Goal: Find specific page/section: Find specific page/section

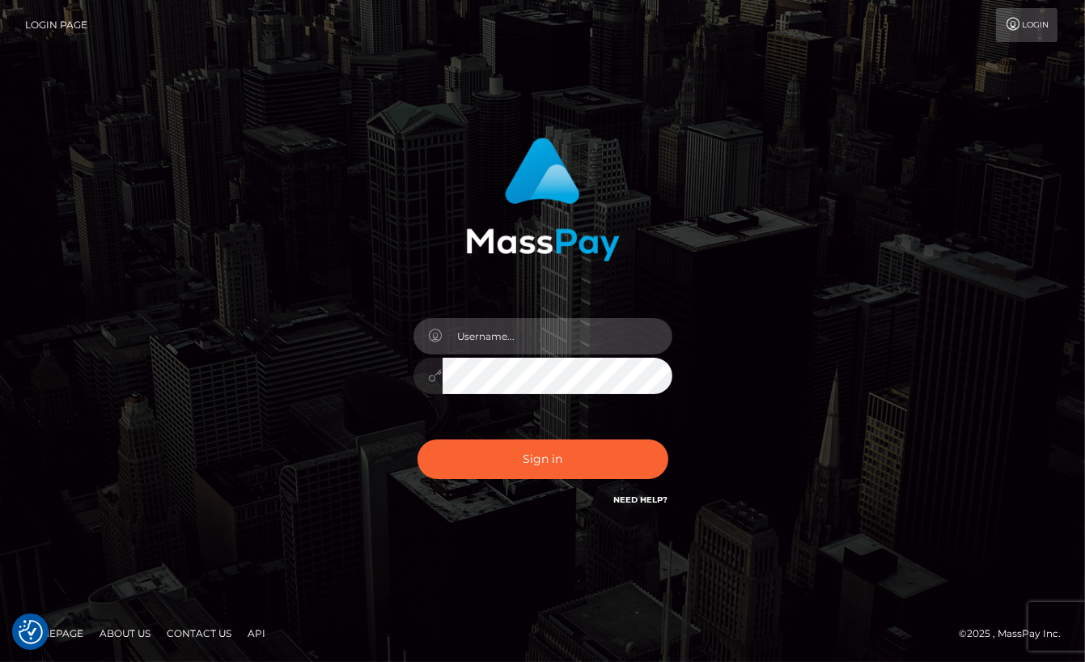
type input "aluasupport"
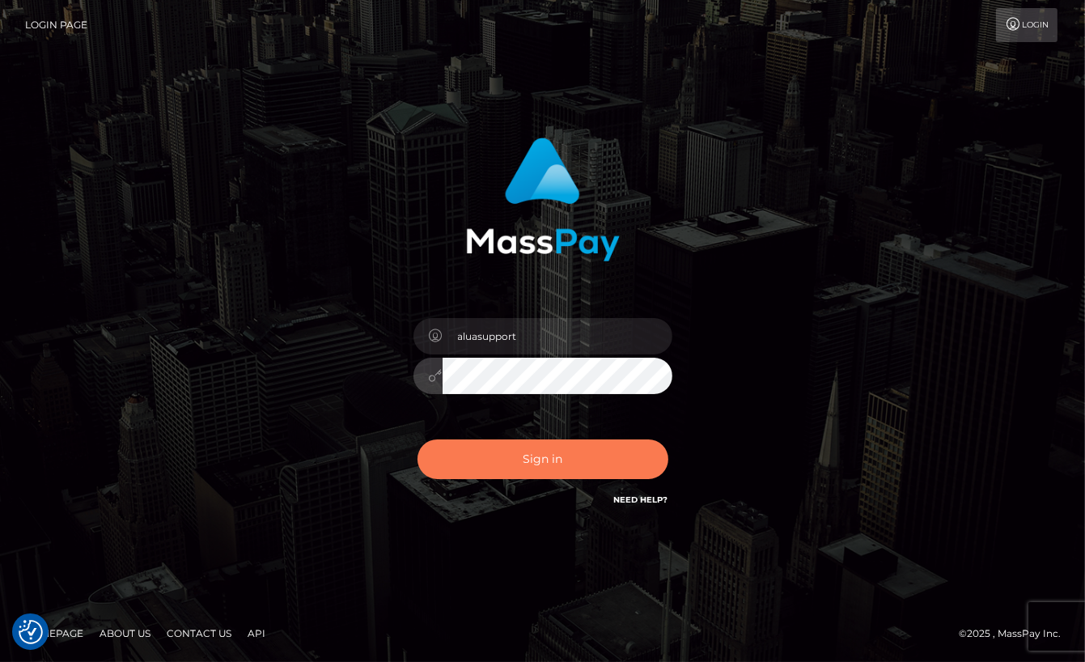
click at [560, 452] on button "Sign in" at bounding box center [543, 459] width 251 height 40
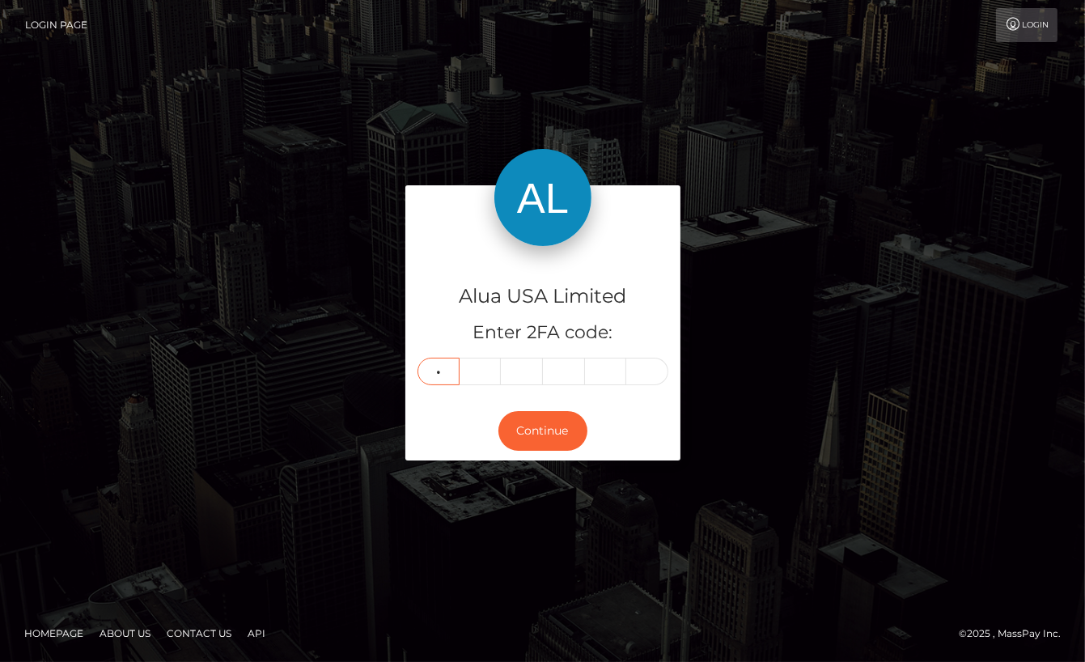
type input "7"
type input "4"
type input "2"
type input "4"
type input "1"
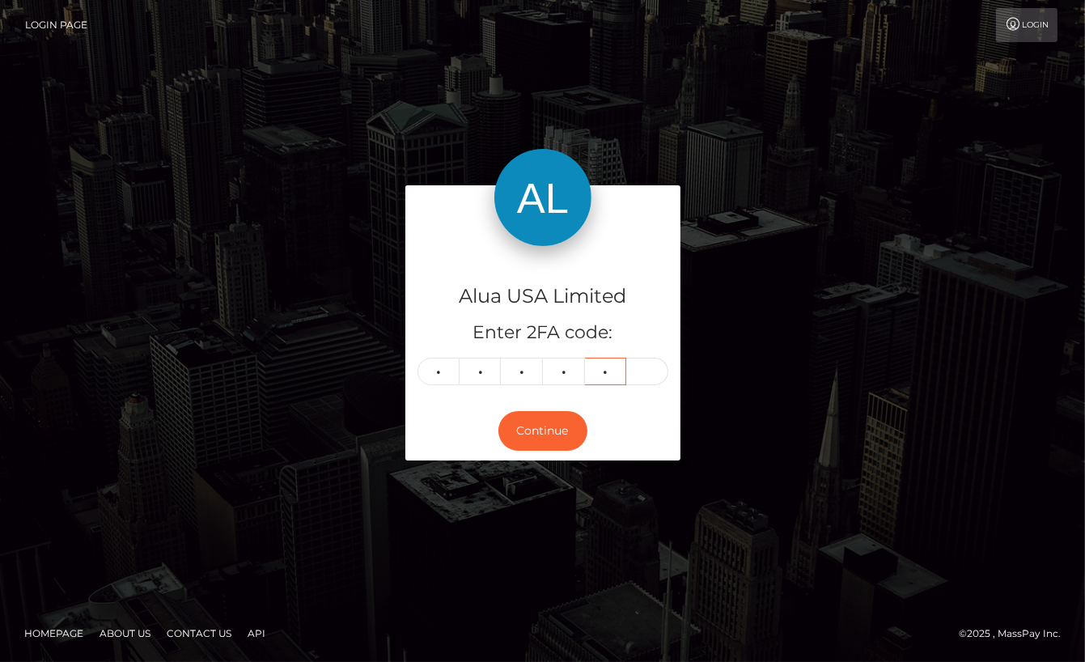
type input "0"
type input "2"
click at [542, 430] on button "Continue" at bounding box center [542, 431] width 89 height 40
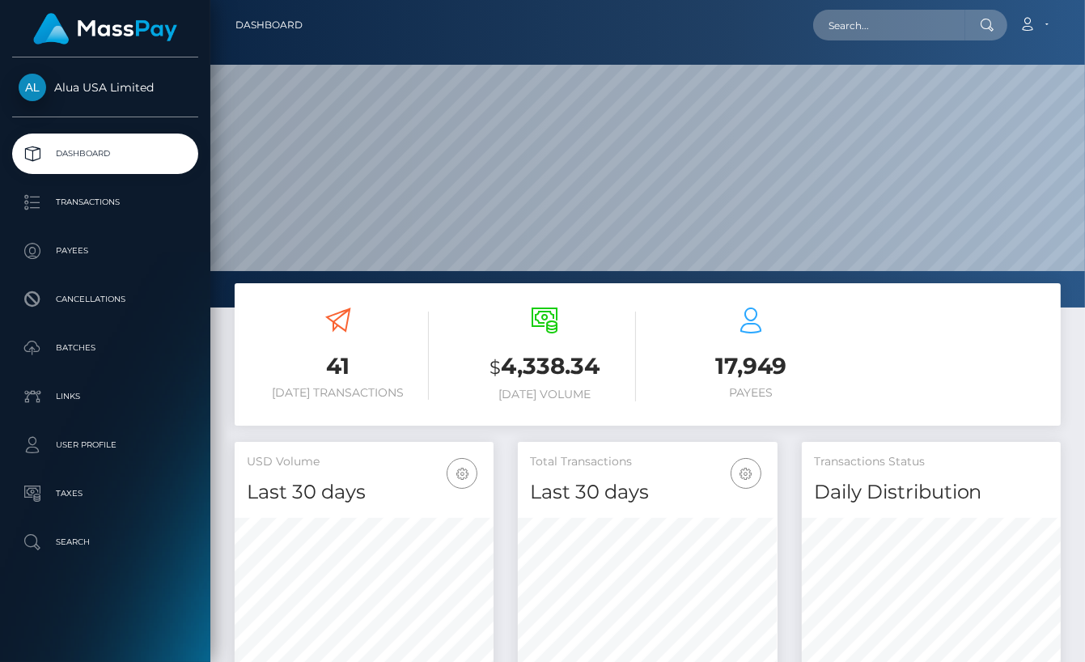
scroll to position [284, 260]
click at [857, 0] on nav "Dashboard Loading... Loading... Account Edit Profile" at bounding box center [647, 25] width 875 height 50
click at [855, 23] on input "text" at bounding box center [889, 25] width 152 height 31
paste input "68905545e04744e74701baec"
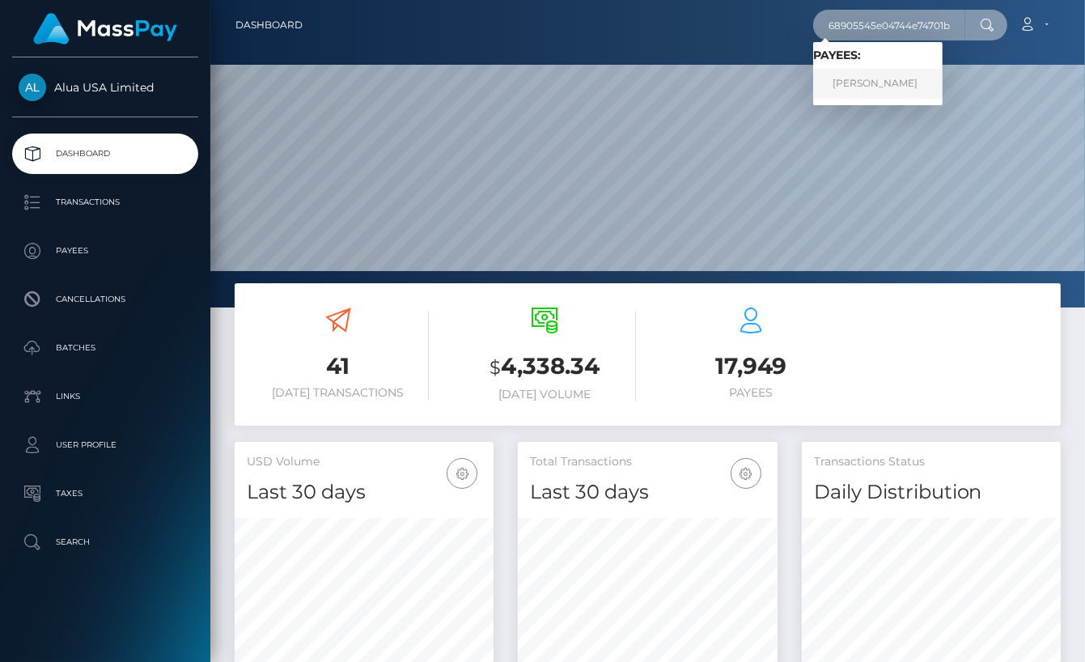
type input "68905545e04744e74701baec"
click at [865, 87] on link "Patricia Nichole Garcia" at bounding box center [877, 84] width 129 height 30
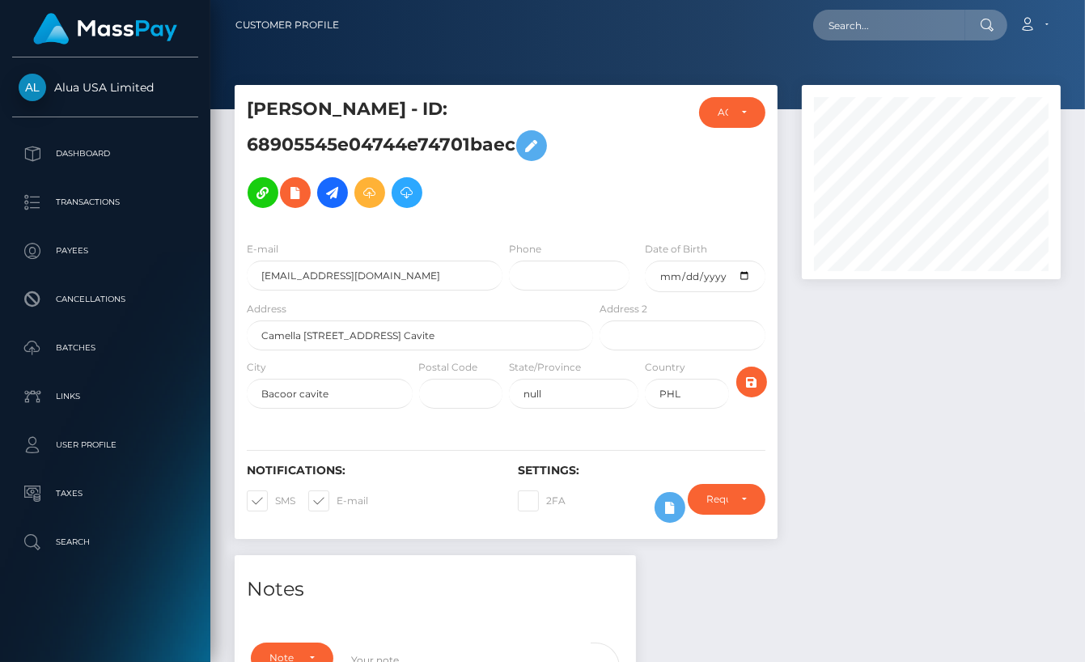
scroll to position [194, 260]
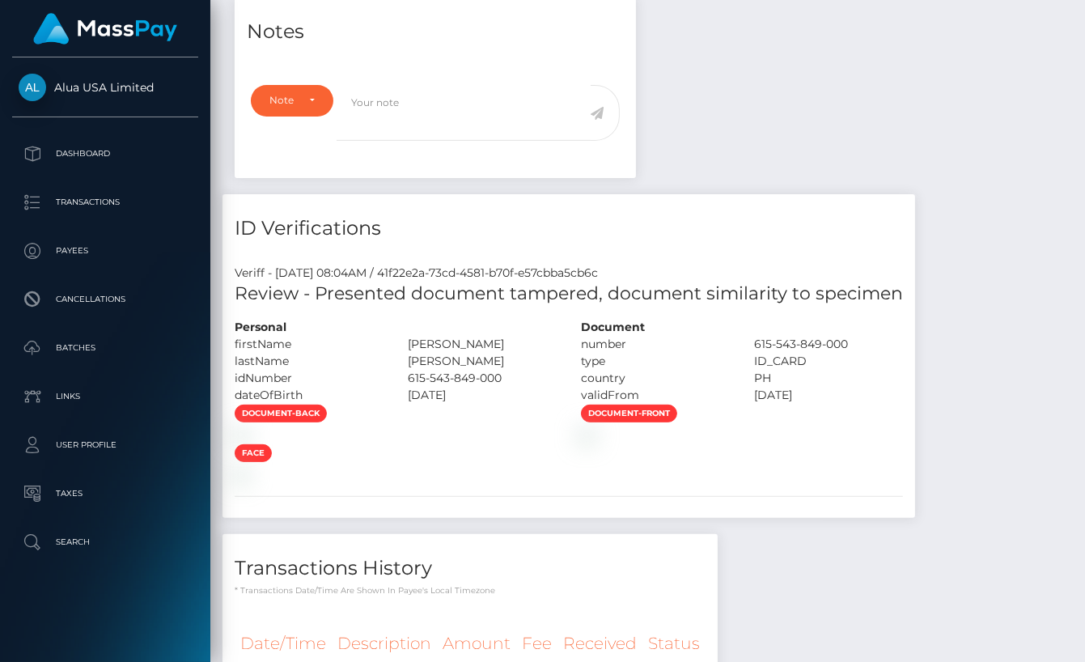
click at [774, 200] on div "ID Verifications" at bounding box center [569, 218] width 693 height 49
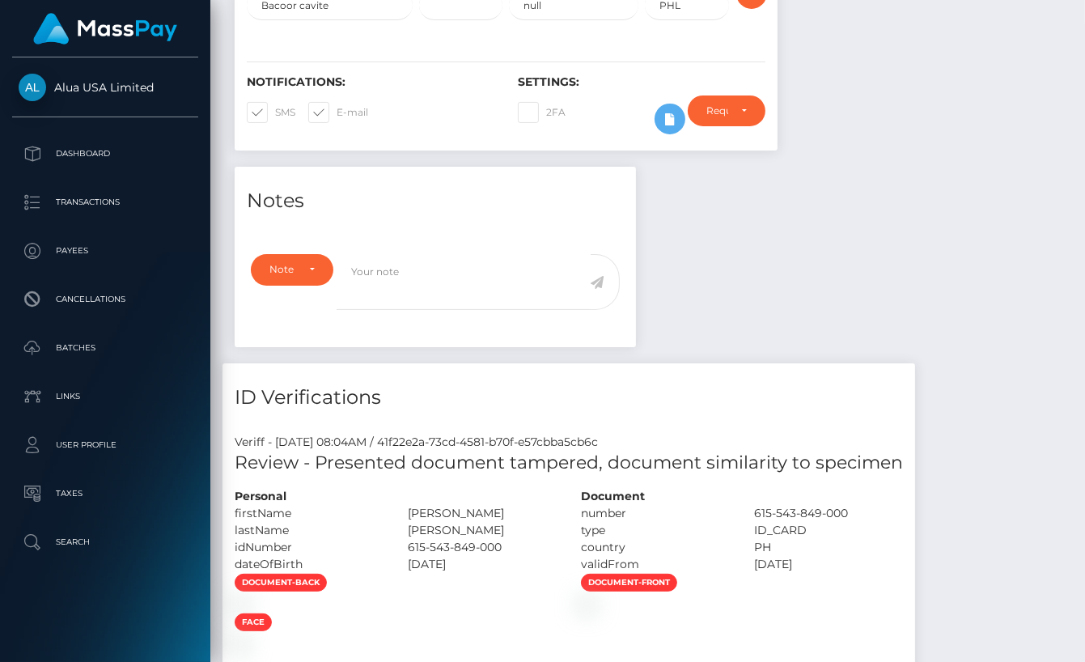
drag, startPoint x: 774, startPoint y: 286, endPoint x: 721, endPoint y: 272, distance: 55.4
click at [774, 286] on div "Notes Note Type Compliance Clear Compliance General Note Type" at bounding box center [648, 542] width 850 height 751
click at [672, 129] on icon at bounding box center [669, 119] width 19 height 20
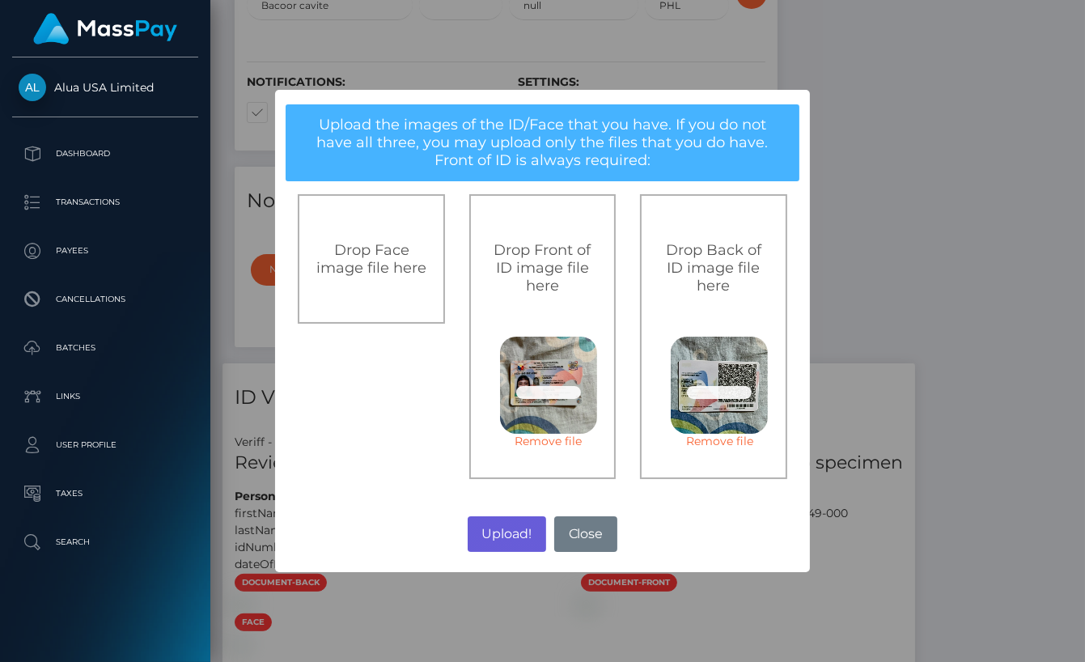
click at [511, 521] on button "Upload!" at bounding box center [507, 534] width 78 height 36
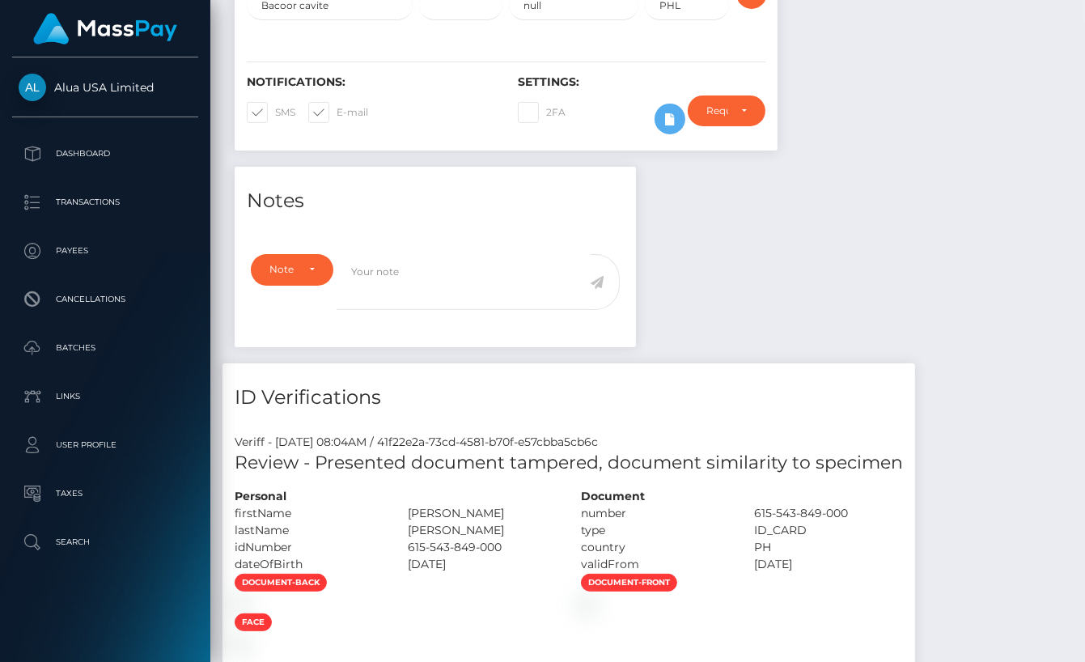
click at [934, 324] on div "Notes Note Type Compliance Clear Compliance General Note Type" at bounding box center [648, 542] width 850 height 751
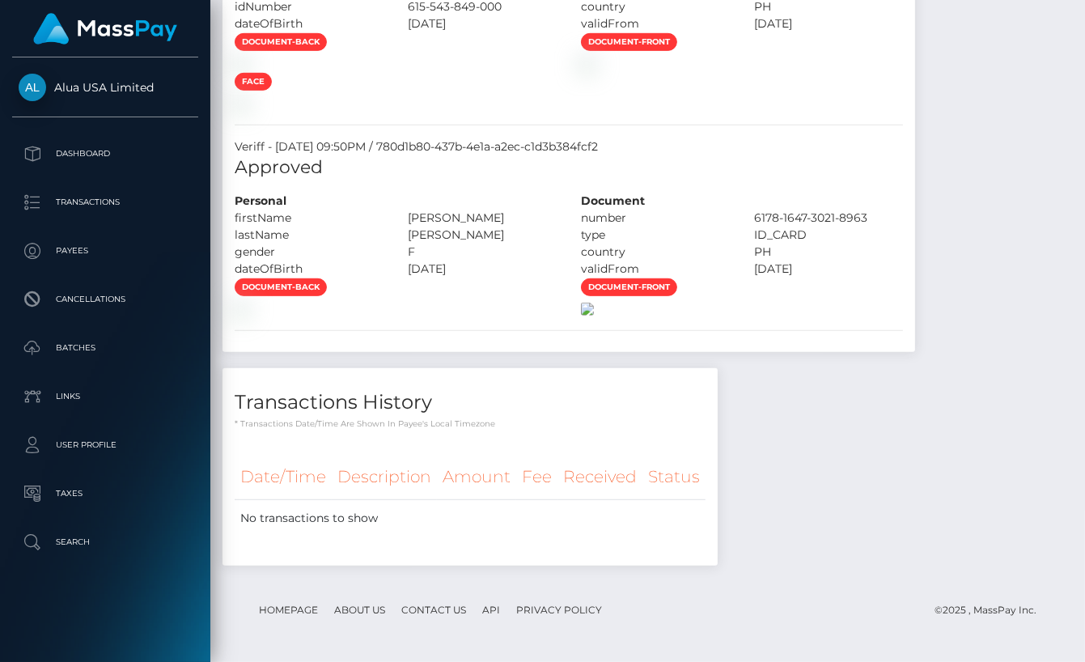
scroll to position [1631, 0]
